Goal: Manage account settings

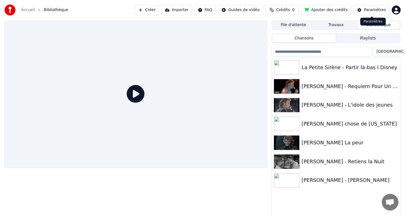
click at [380, 11] on div "Paramètres" at bounding box center [375, 10] width 22 height 6
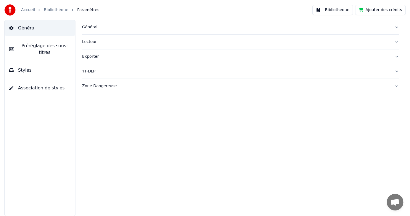
click at [94, 28] on div "Général" at bounding box center [236, 27] width 308 height 6
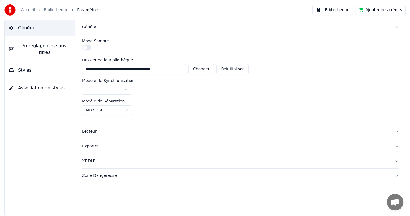
click at [208, 71] on button "Changer" at bounding box center [201, 69] width 26 height 10
type input "**********"
click at [325, 11] on button "Bibliothèque" at bounding box center [332, 10] width 40 height 10
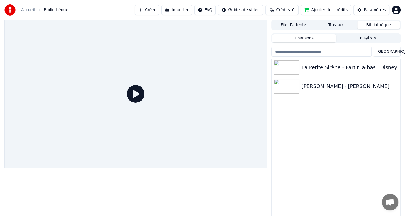
click at [283, 9] on span "Crédits" at bounding box center [283, 10] width 14 height 6
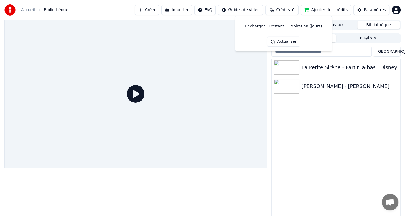
click at [282, 42] on button "Actualiser" at bounding box center [283, 41] width 33 height 10
click at [141, 9] on button "Créer" at bounding box center [147, 10] width 24 height 10
